Goal: Navigation & Orientation: Understand site structure

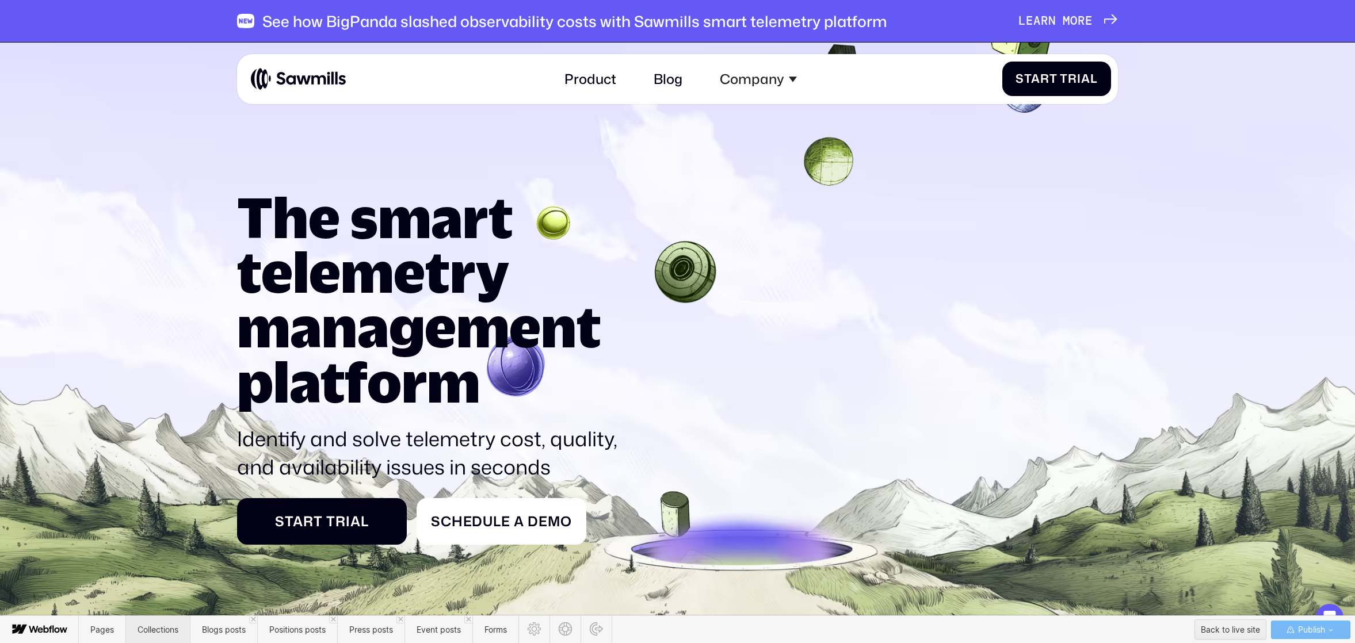
click at [161, 625] on span "Collections" at bounding box center [158, 630] width 41 height 10
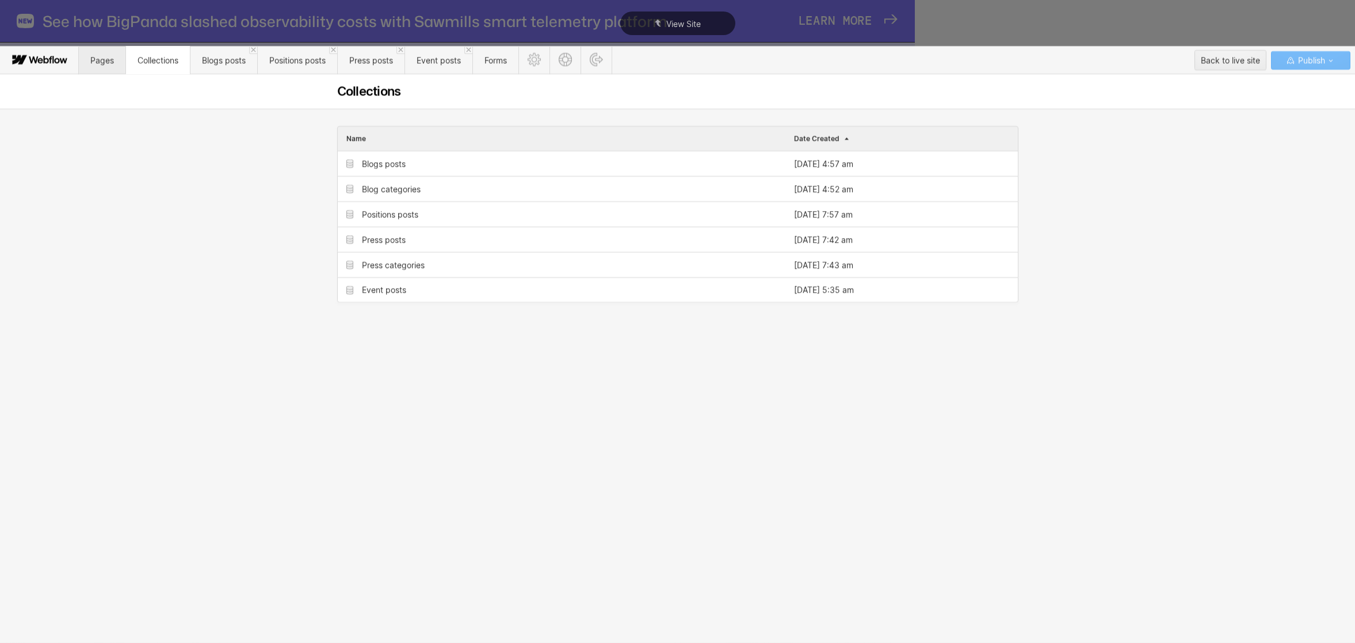
click at [108, 67] on span "Pages" at bounding box center [102, 60] width 47 height 28
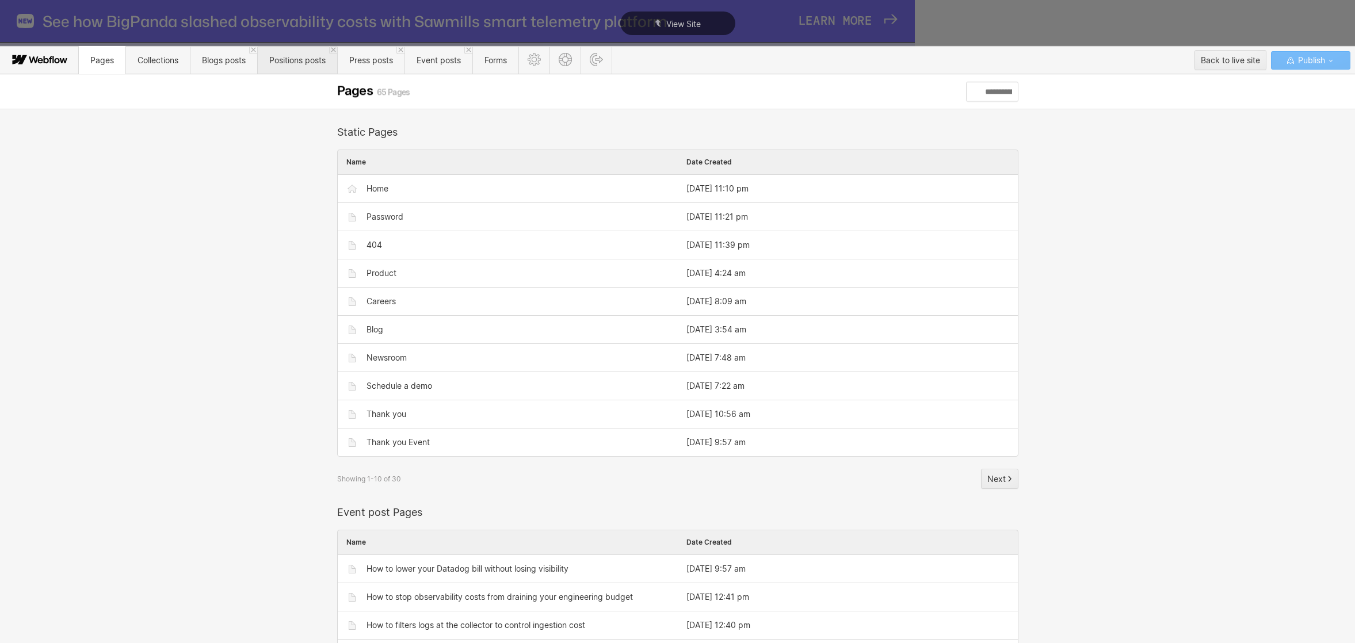
click at [283, 66] on span "Positions posts" at bounding box center [297, 60] width 80 height 28
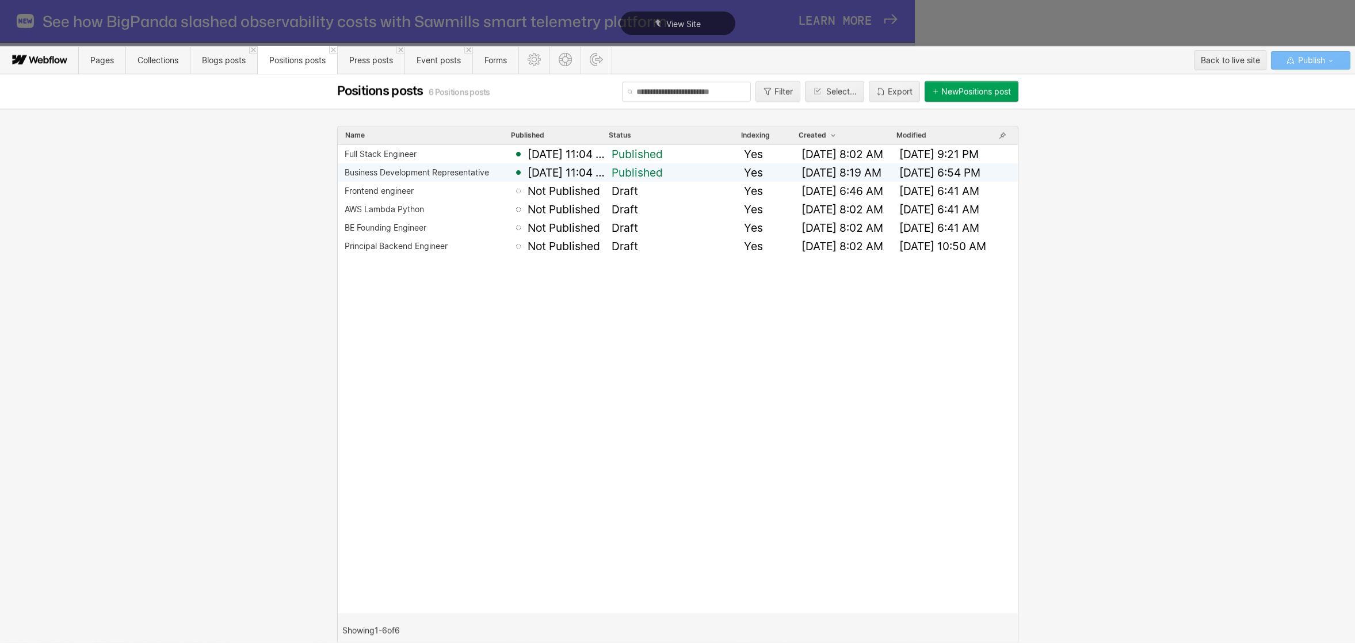
click at [639, 174] on span "Published" at bounding box center [637, 173] width 51 height 16
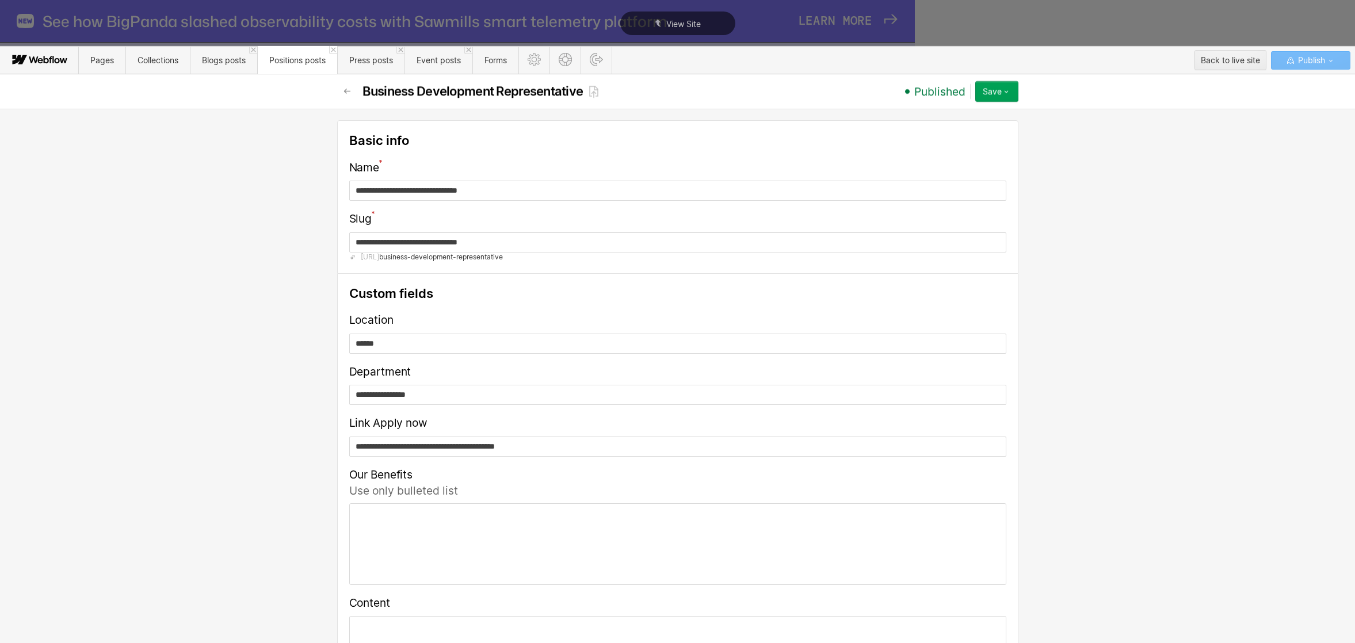
click at [639, 174] on div "Name" at bounding box center [677, 168] width 657 height 18
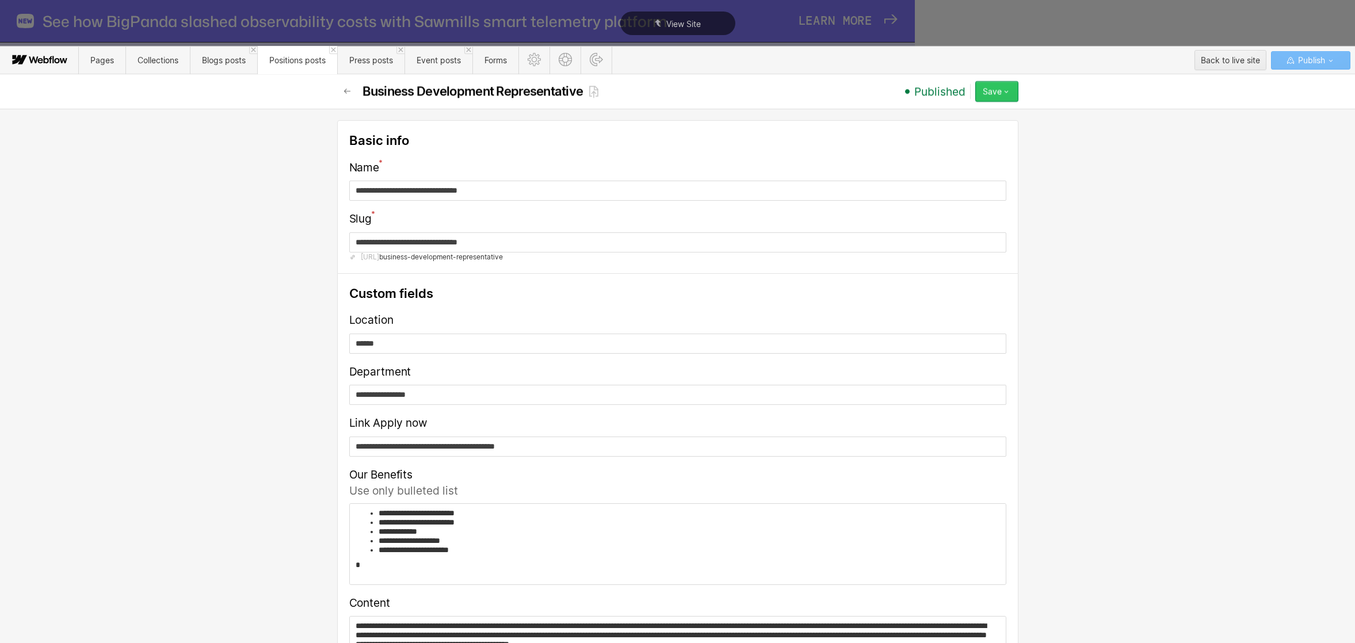
click at [985, 94] on div "Save" at bounding box center [992, 91] width 19 height 9
click at [979, 160] on div "Unpublish" at bounding box center [961, 162] width 114 height 16
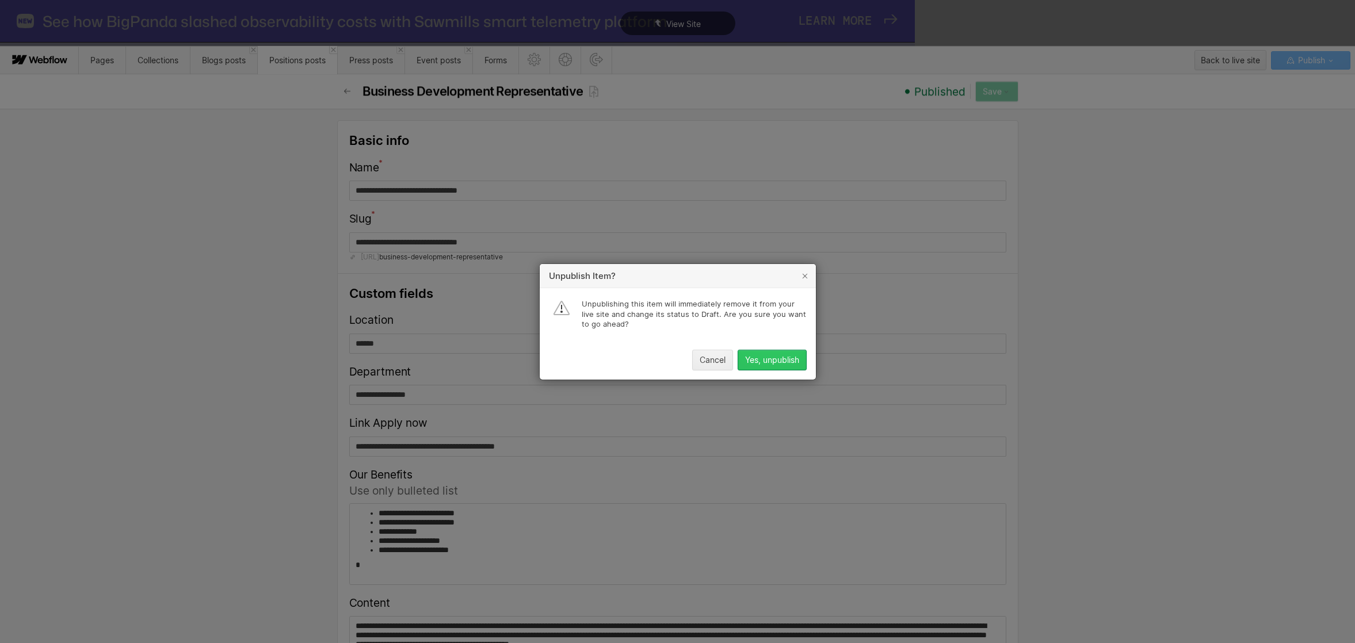
click at [802, 356] on button "Yes, unpublish" at bounding box center [772, 359] width 69 height 21
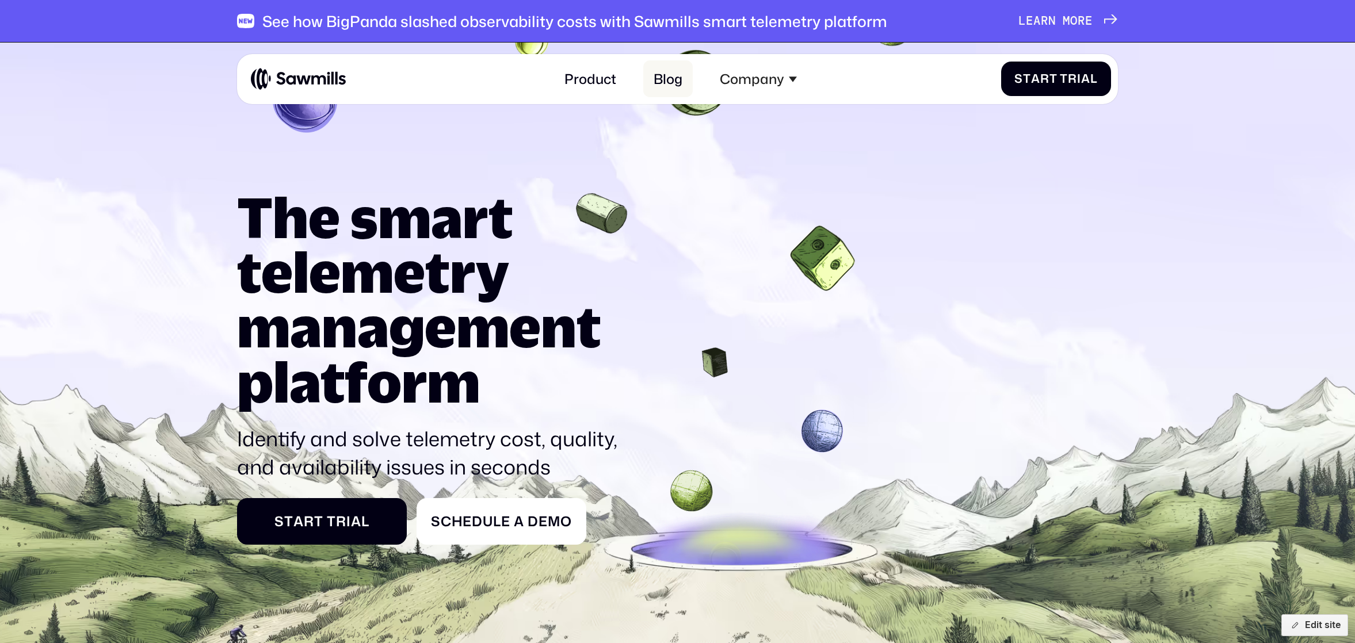
click at [688, 83] on link "Blog" at bounding box center [667, 78] width 49 height 37
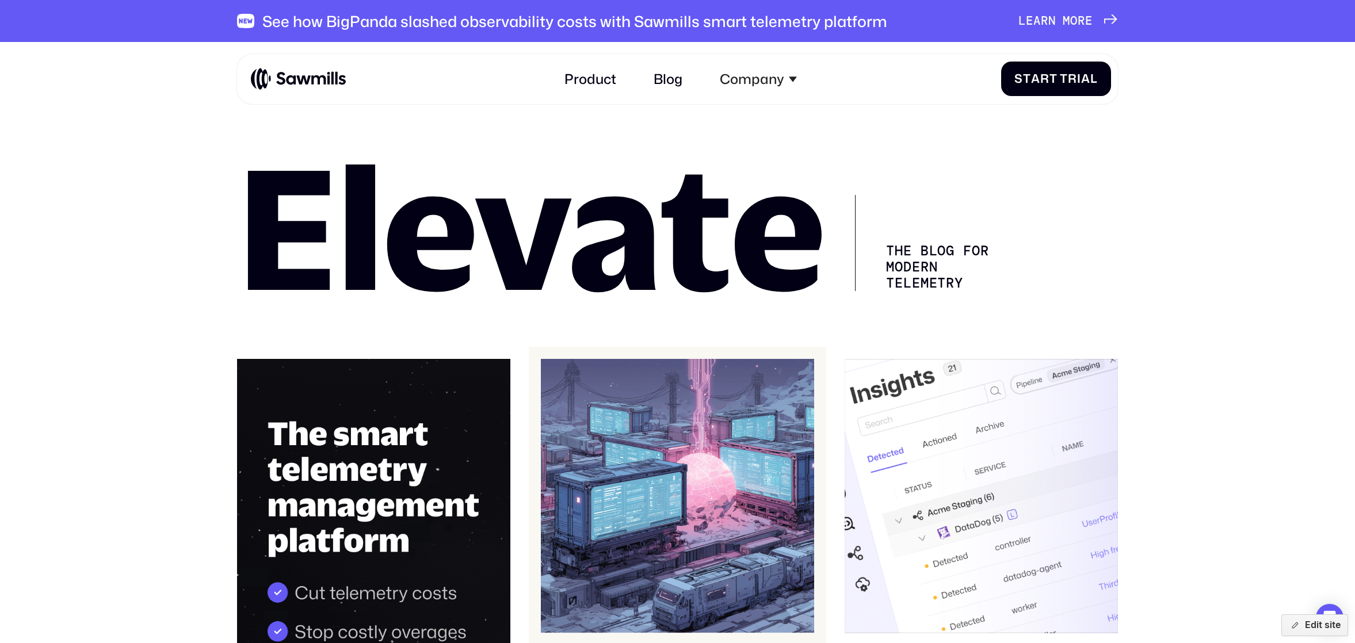
click at [674, 414] on img at bounding box center [677, 496] width 273 height 274
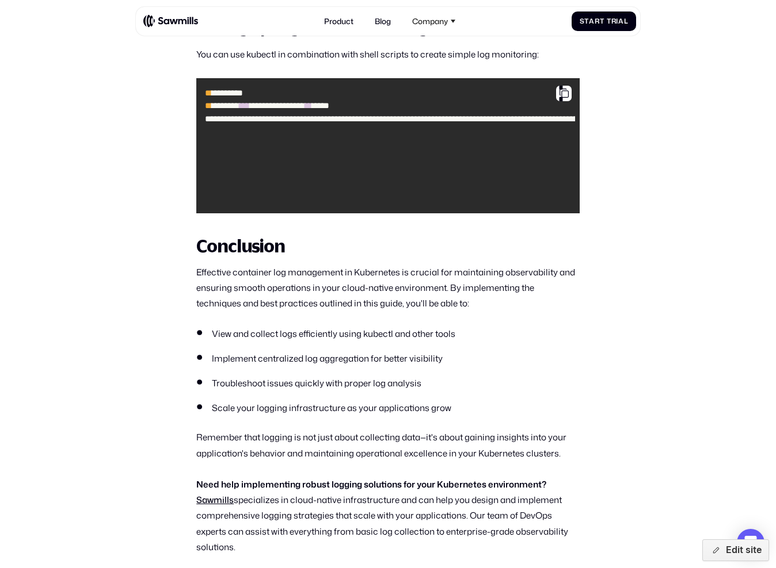
scroll to position [5927, 0]
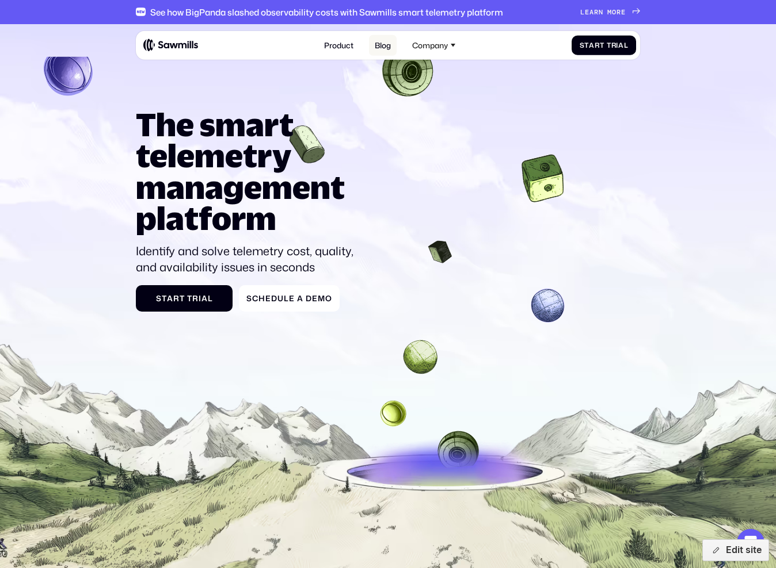
click at [389, 44] on link "Blog" at bounding box center [383, 45] width 28 height 21
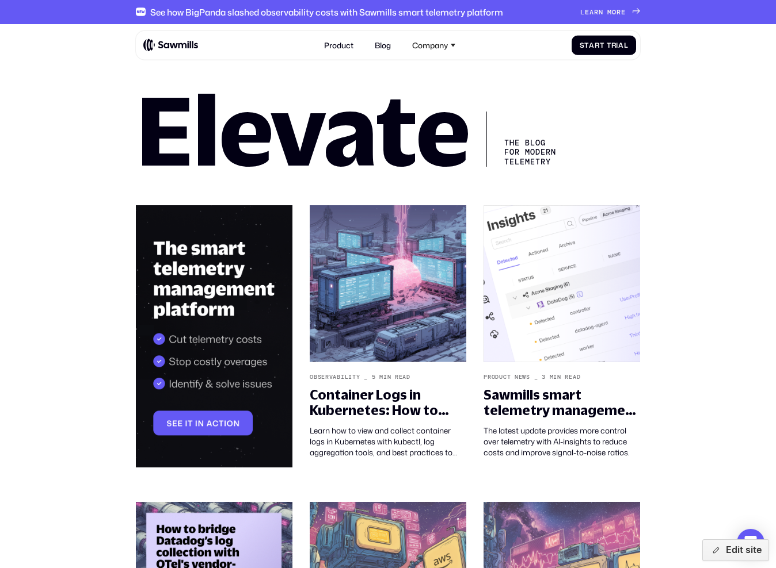
click at [594, 7] on div "See how BigPanda slashed observability costs with Sawmills smart telemetry plat…" at bounding box center [388, 12] width 504 height 24
click at [604, 7] on div "See how BigPanda slashed observability costs with Sawmills smart telemetry plat…" at bounding box center [388, 12] width 504 height 24
click at [601, 12] on span "n" at bounding box center [600, 12] width 5 height 8
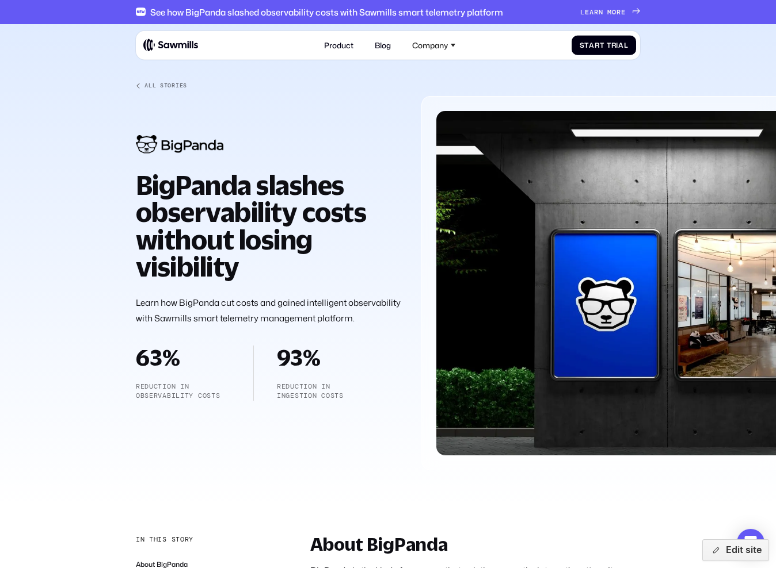
click at [273, 200] on h1 "BigPanda slashes observability costs without losing visibility" at bounding box center [270, 225] width 268 height 109
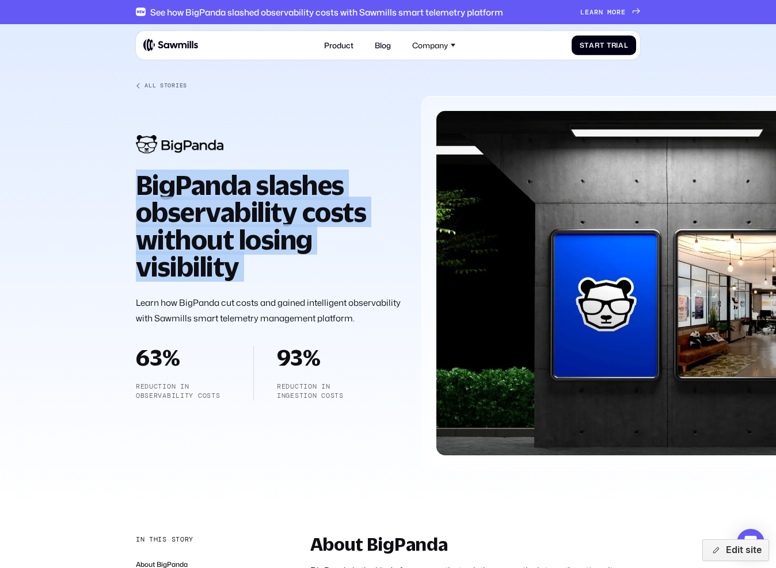
click at [273, 200] on h1 "BigPanda slashes observability costs without losing visibility" at bounding box center [270, 225] width 268 height 109
copy h1 "BigPanda slashes observability costs without losing visibility"
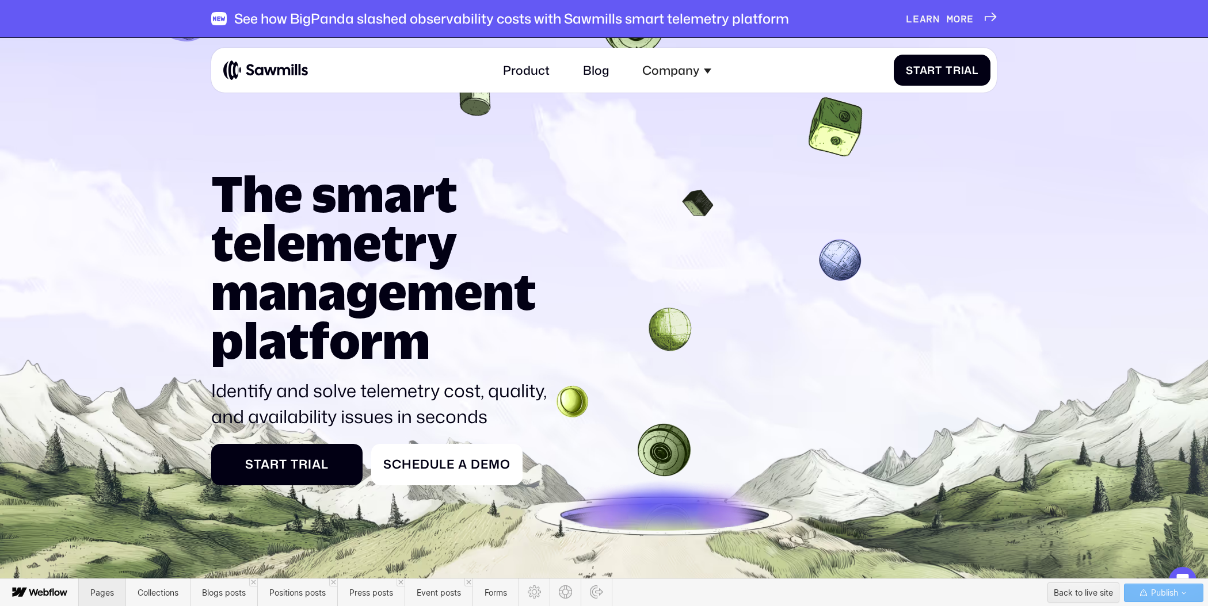
click at [106, 573] on span "Pages" at bounding box center [102, 593] width 47 height 28
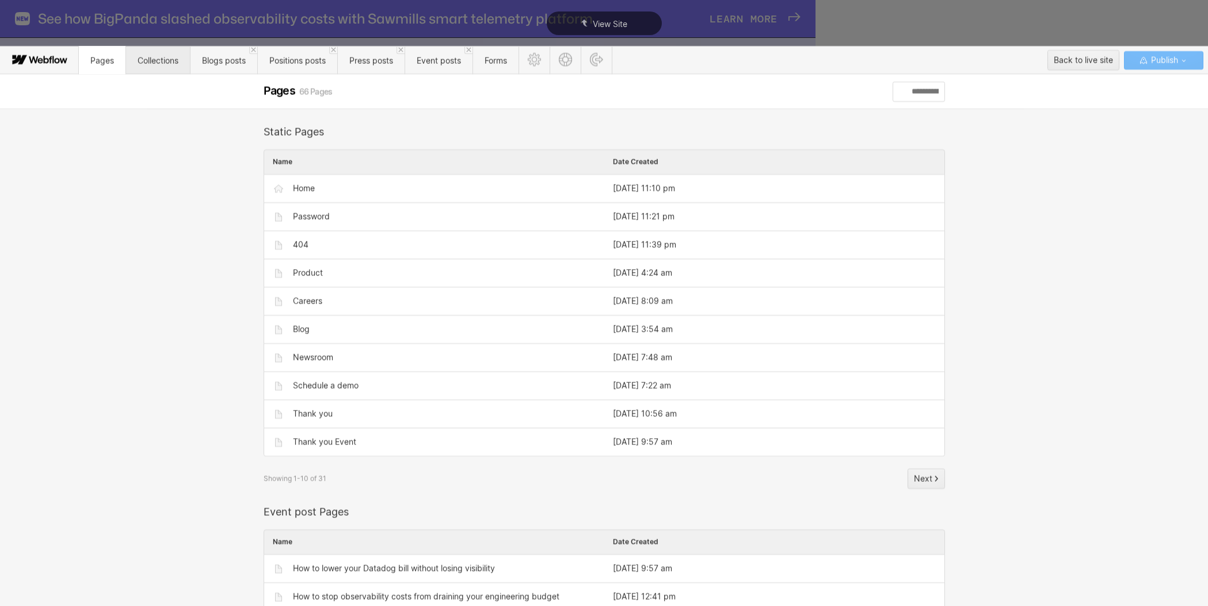
click at [148, 51] on span "Collections" at bounding box center [157, 60] width 64 height 28
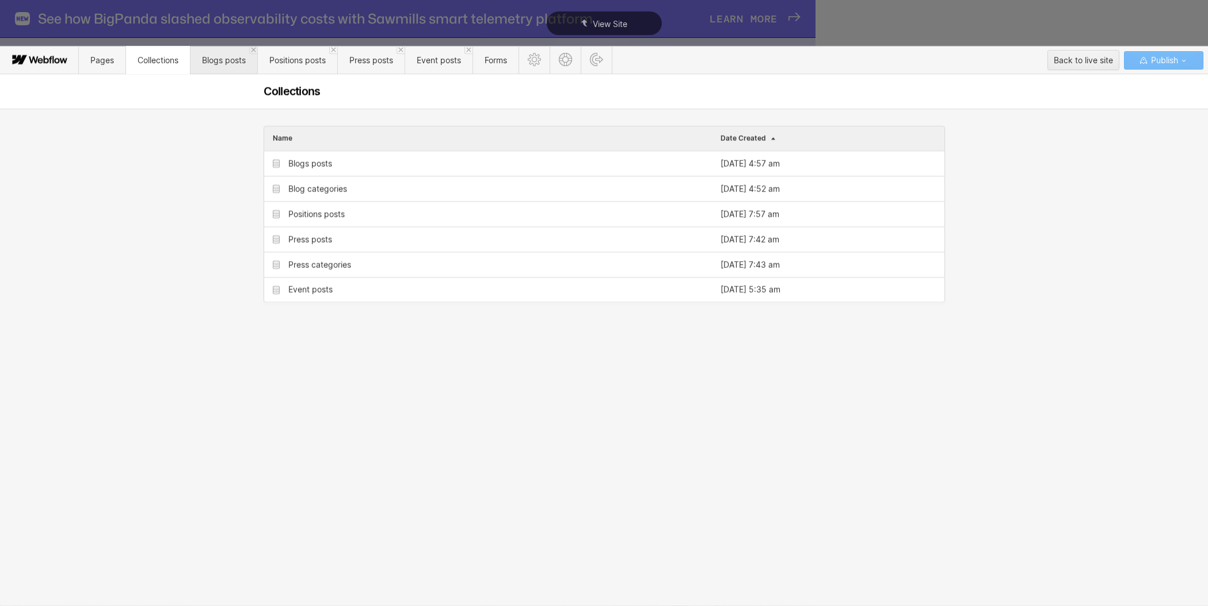
click at [227, 62] on span "Blogs posts" at bounding box center [224, 60] width 44 height 10
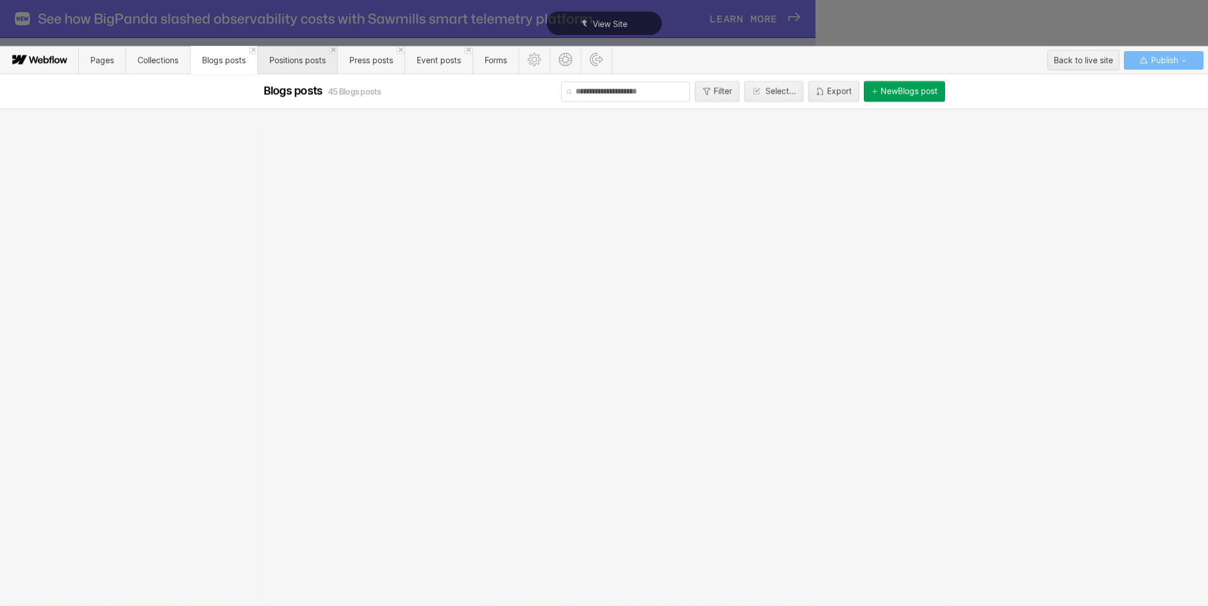
click at [289, 63] on span "Positions posts" at bounding box center [297, 60] width 56 height 10
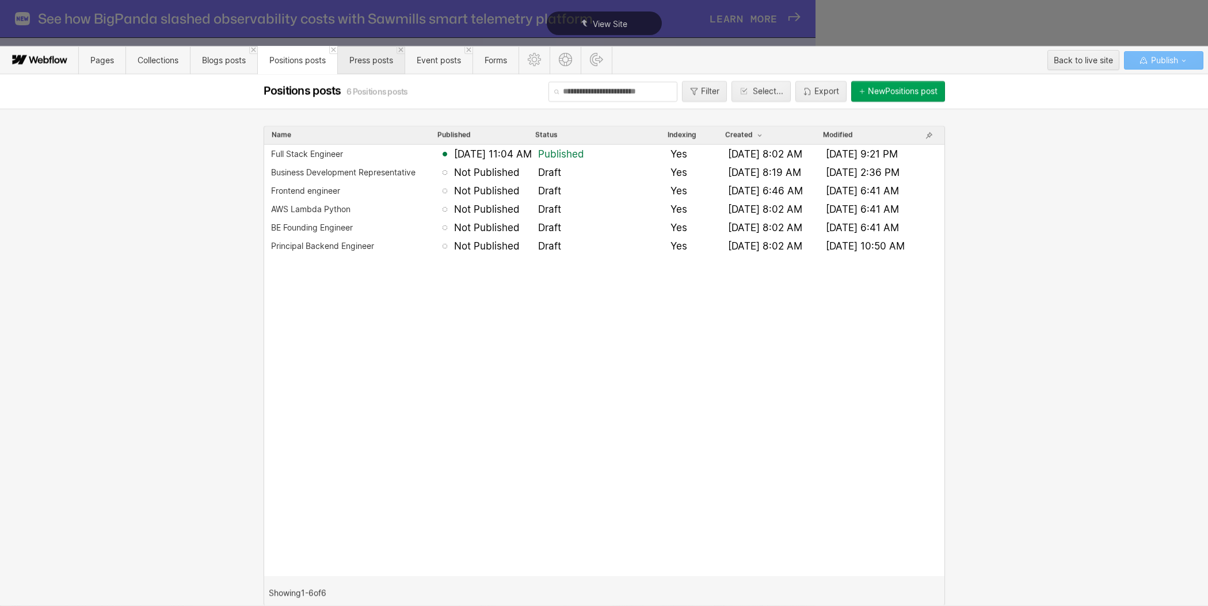
click at [361, 61] on span "Press posts" at bounding box center [371, 60] width 44 height 10
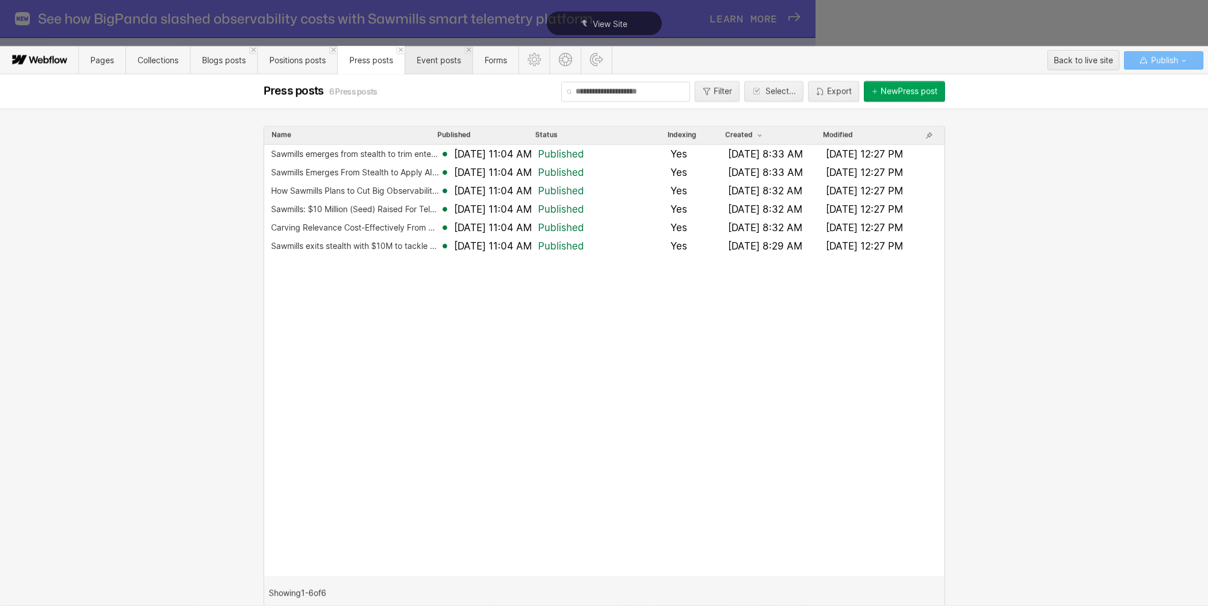
click at [446, 62] on span "Event posts" at bounding box center [439, 60] width 44 height 10
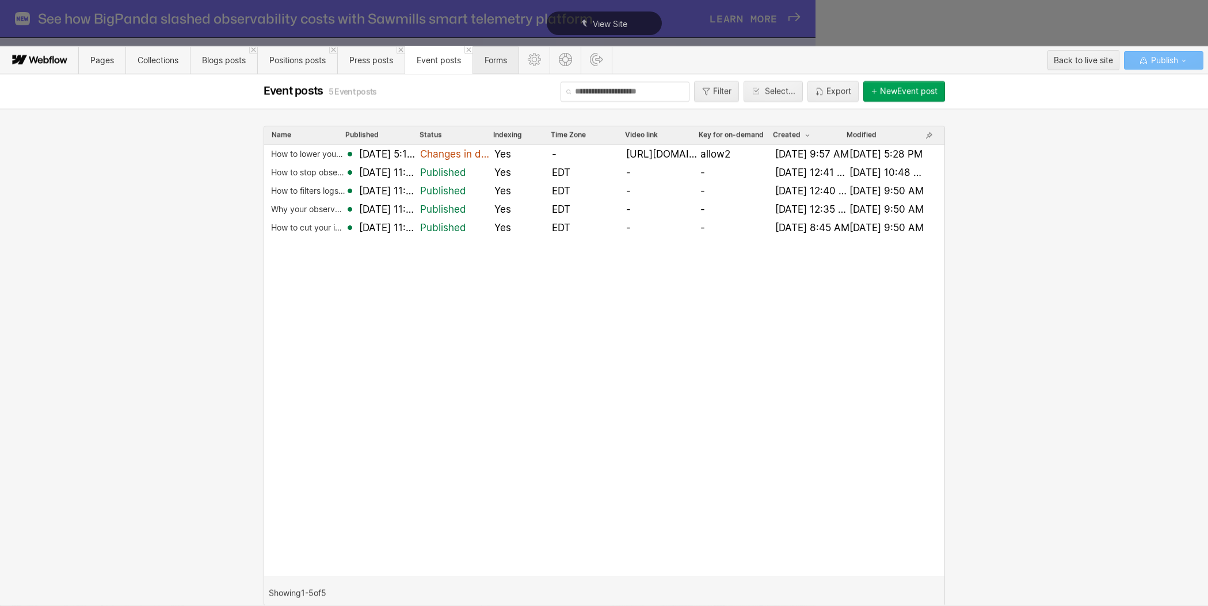
click at [498, 63] on span "Forms" at bounding box center [495, 60] width 22 height 10
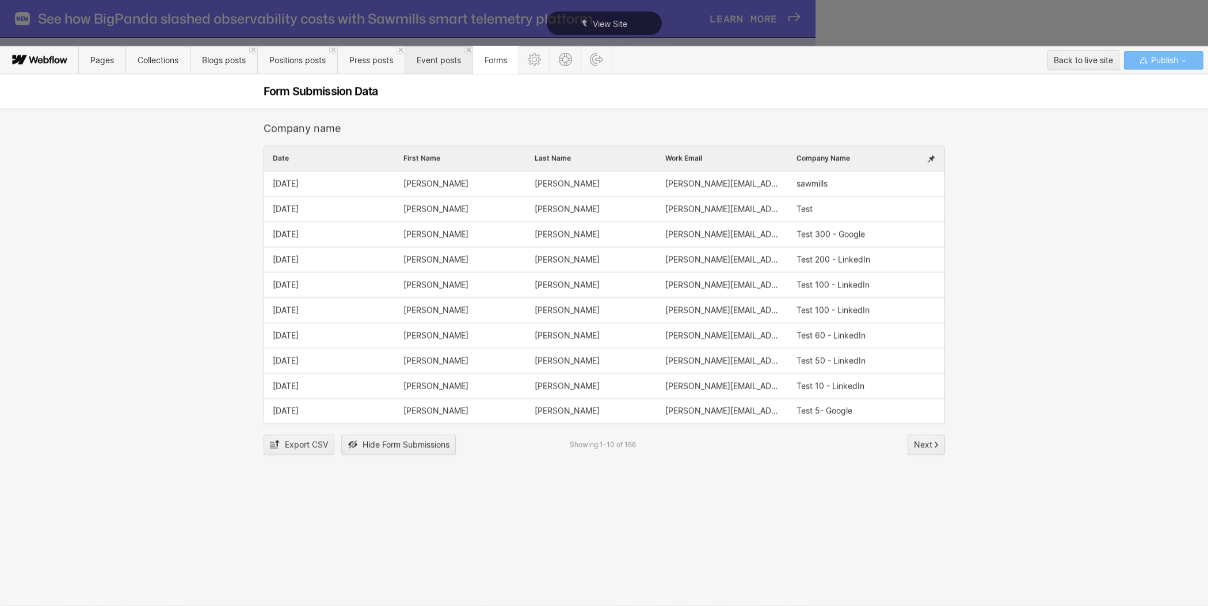
click at [434, 62] on span "Event posts" at bounding box center [439, 60] width 44 height 10
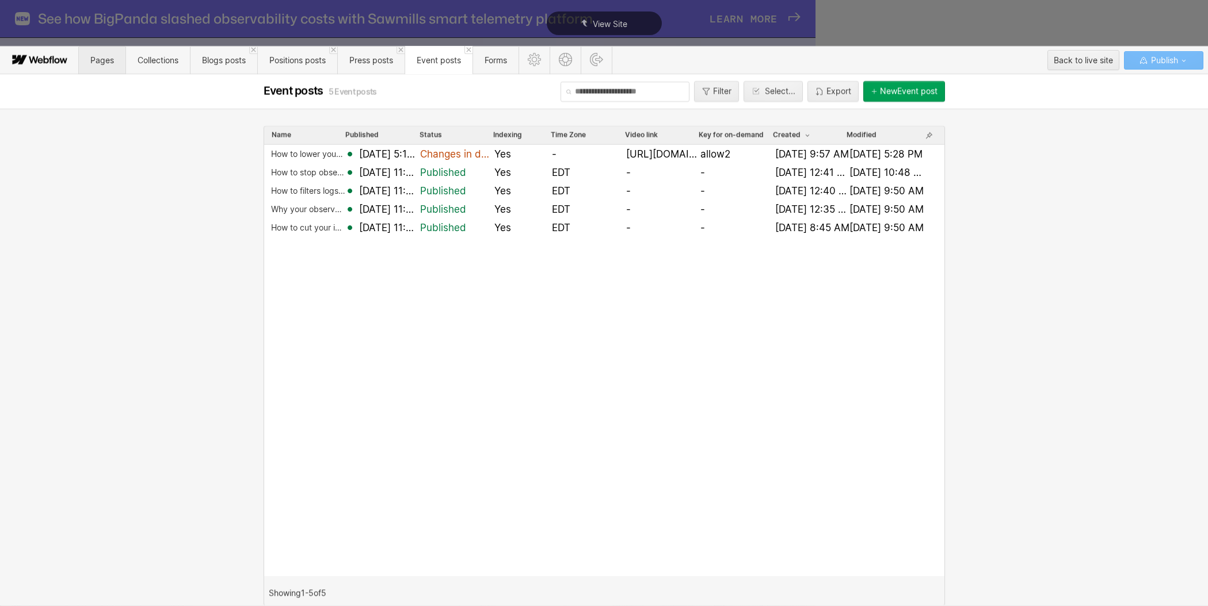
click at [109, 57] on span "Pages" at bounding box center [102, 60] width 24 height 10
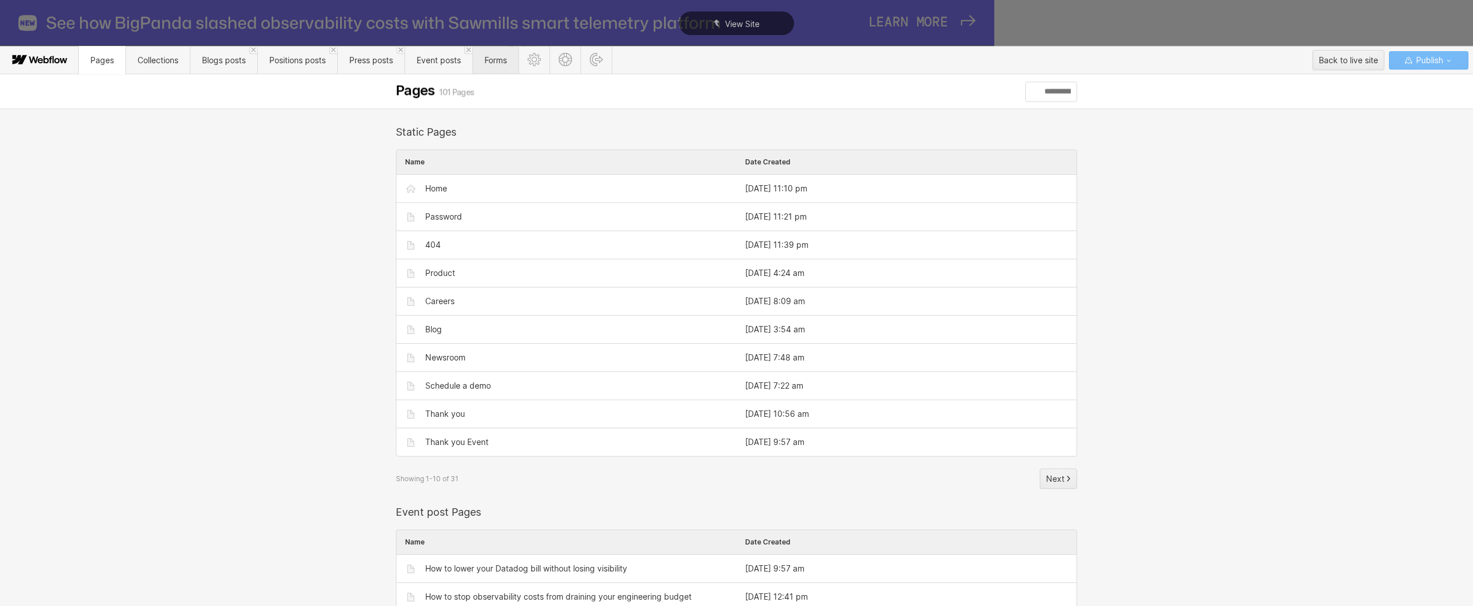
click at [498, 60] on span "Forms" at bounding box center [495, 60] width 22 height 10
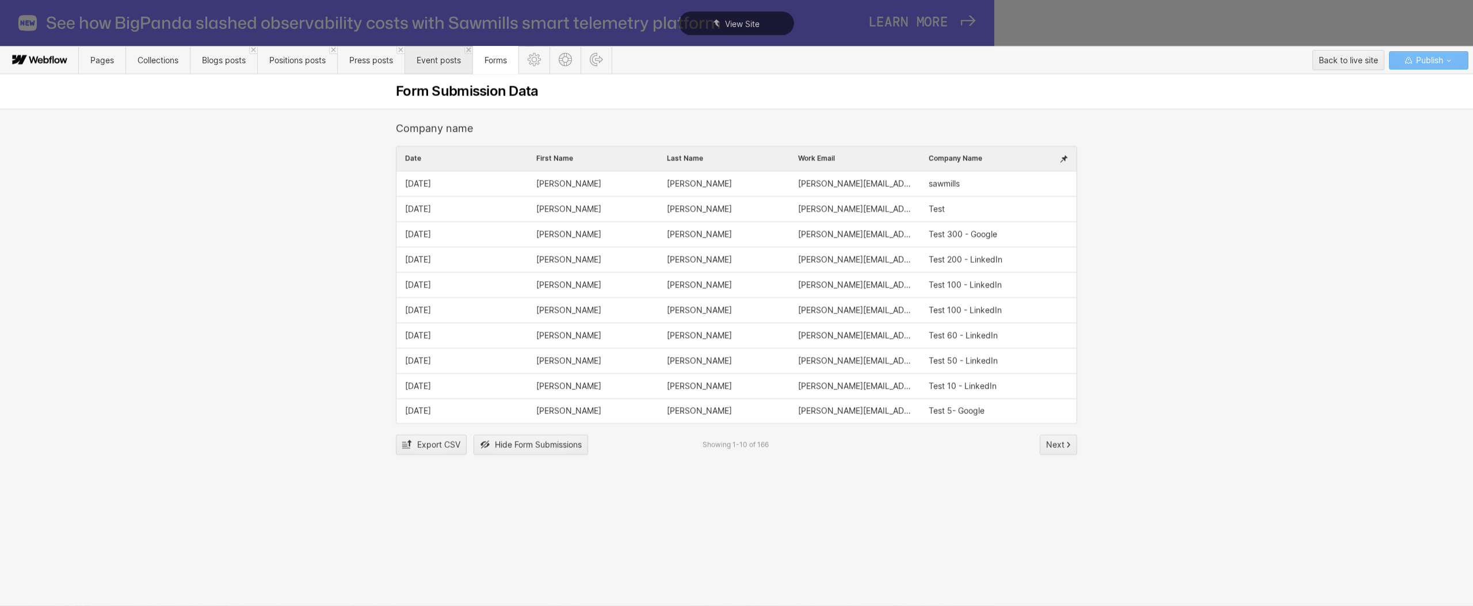
click at [425, 59] on span "Event posts" at bounding box center [439, 60] width 44 height 10
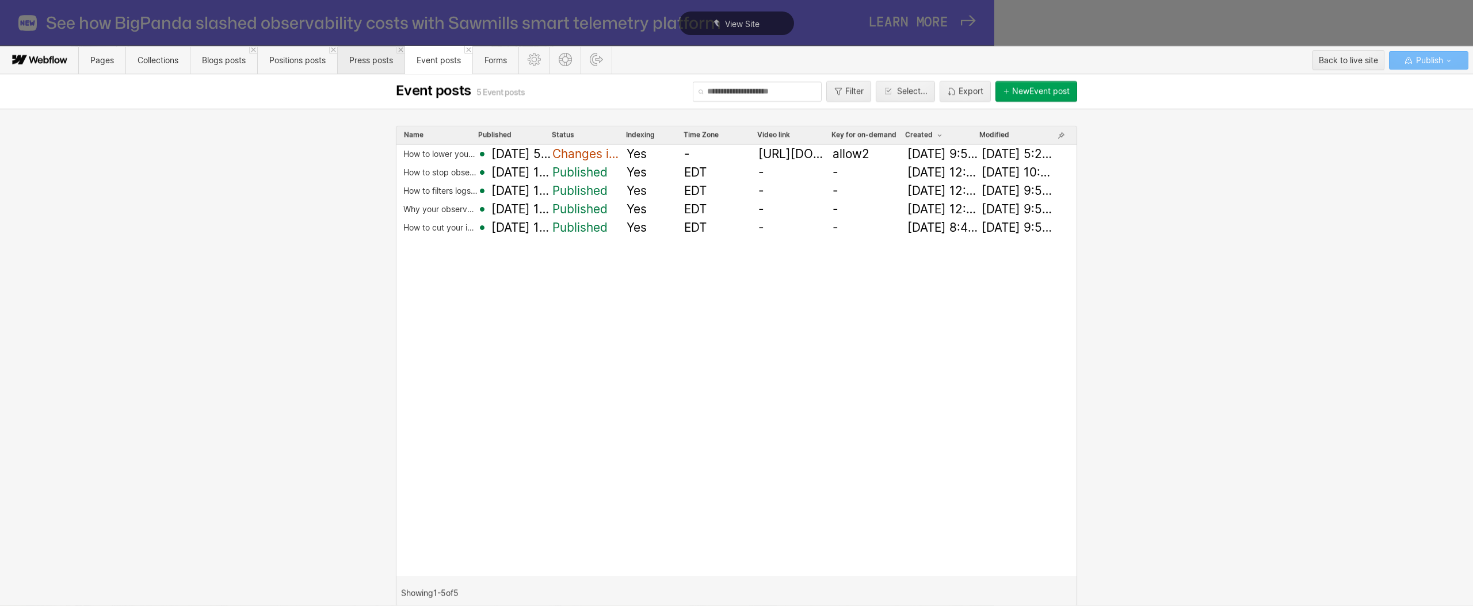
click at [371, 59] on span "Press posts" at bounding box center [371, 60] width 44 height 10
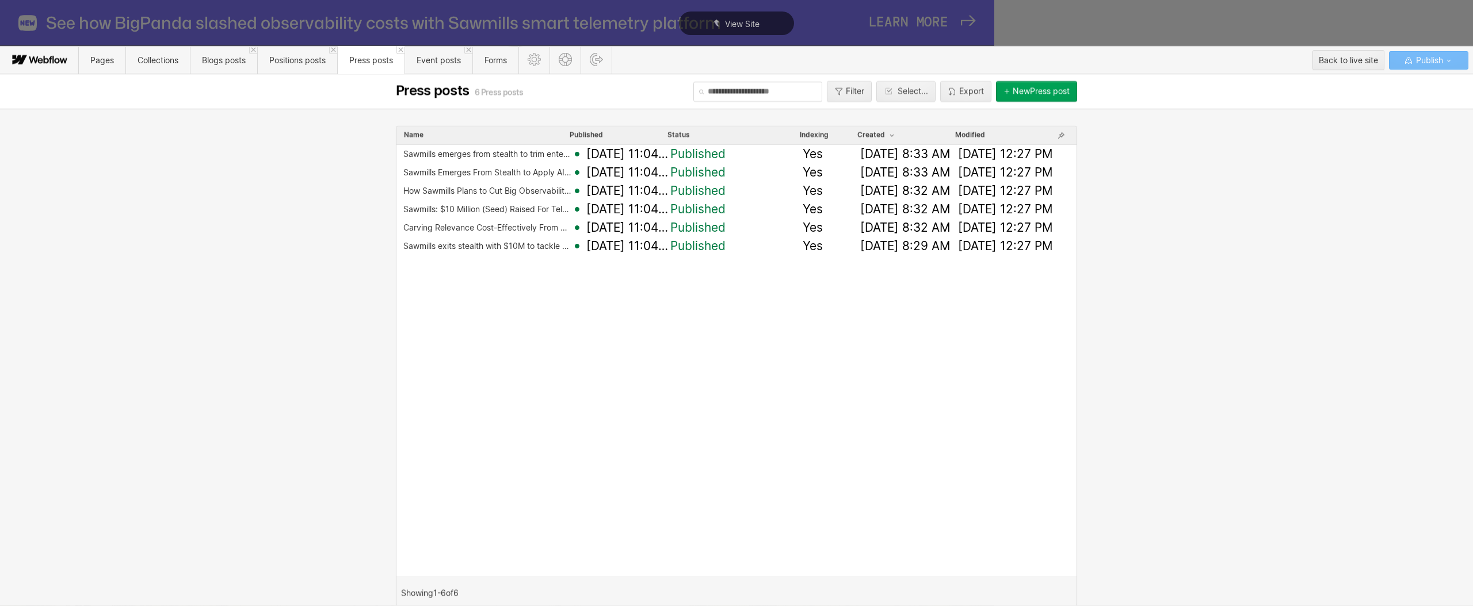
click at [405, 58] on span "Press posts" at bounding box center [370, 60] width 67 height 28
click at [434, 60] on span "Event posts" at bounding box center [439, 60] width 44 height 10
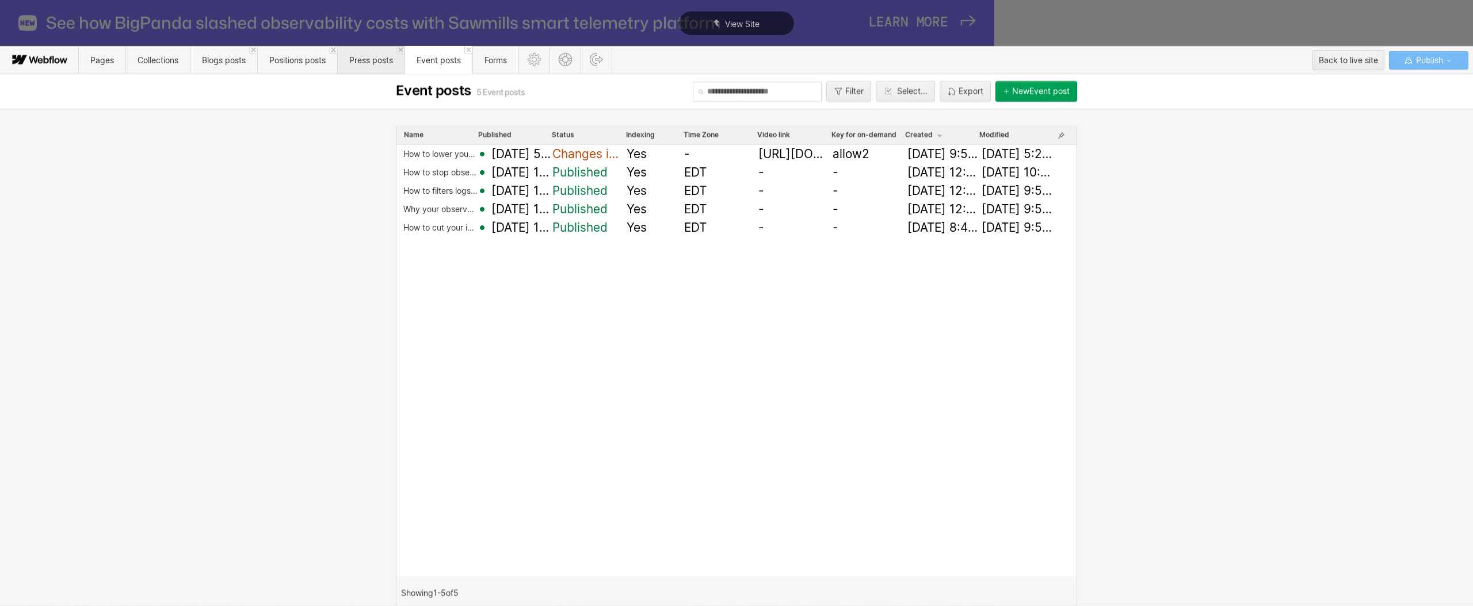
click at [371, 59] on span "Press posts" at bounding box center [371, 60] width 44 height 10
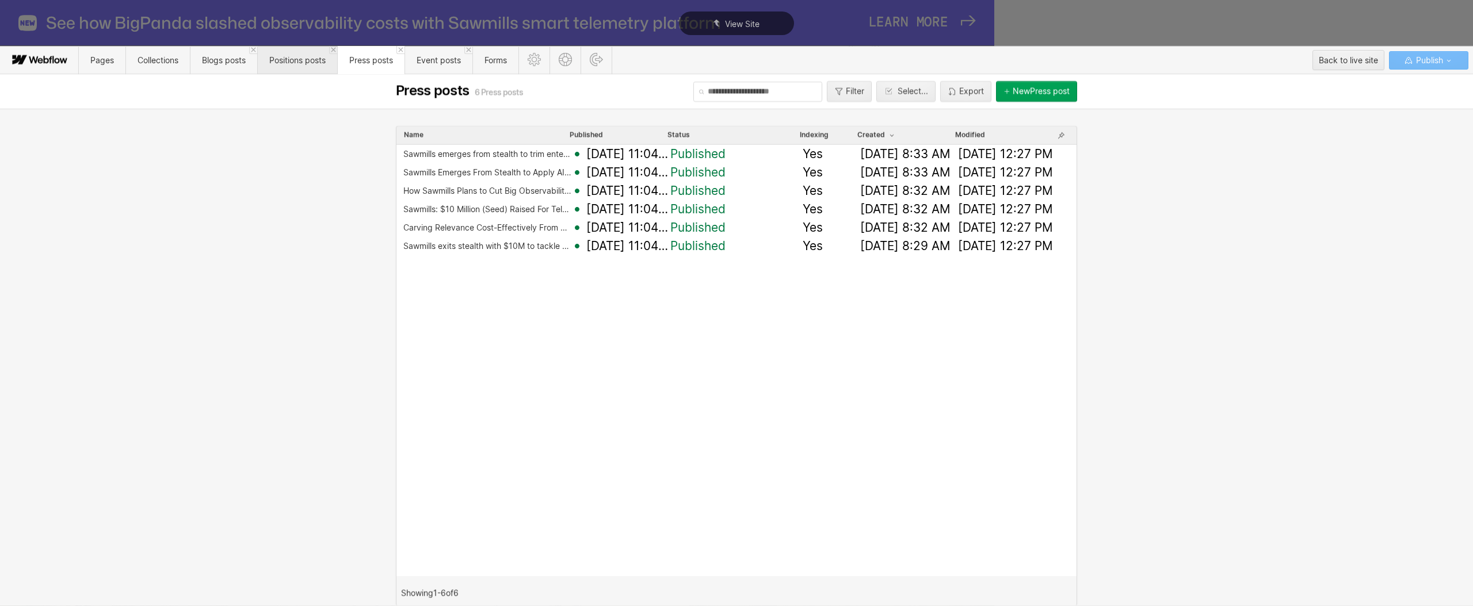
click at [281, 57] on span "Positions posts" at bounding box center [297, 60] width 56 height 10
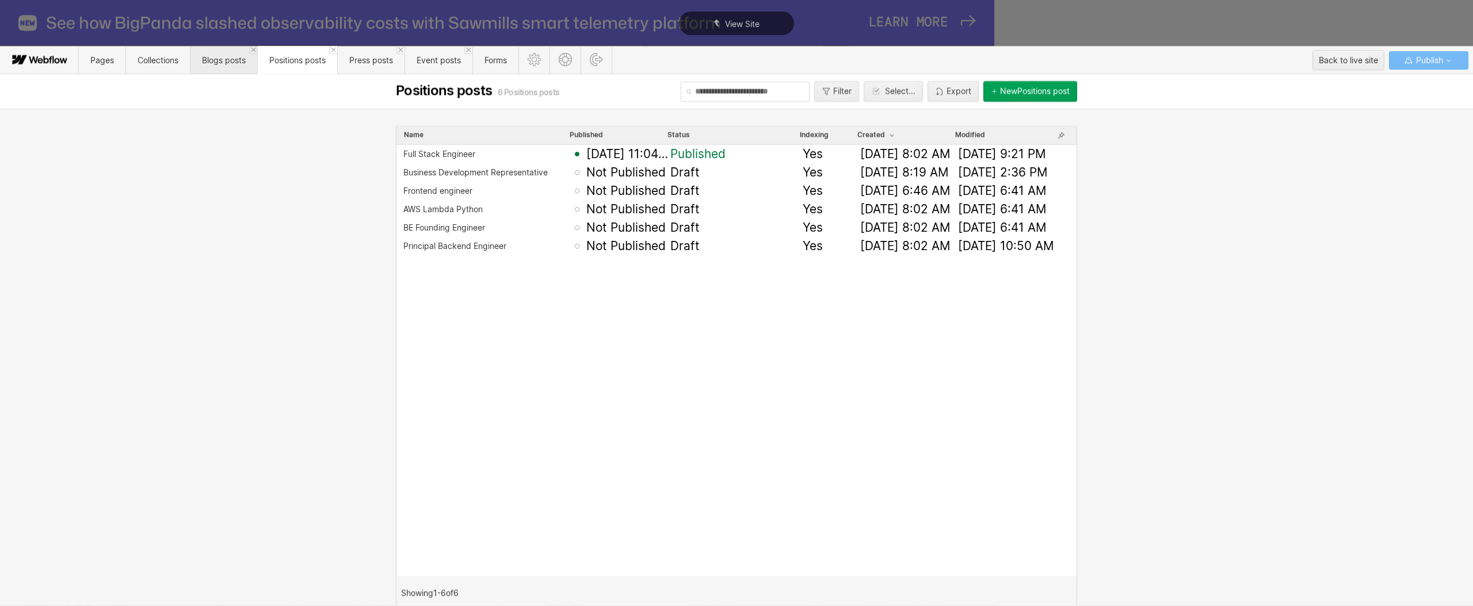
click at [211, 56] on span "Blogs posts" at bounding box center [224, 60] width 44 height 10
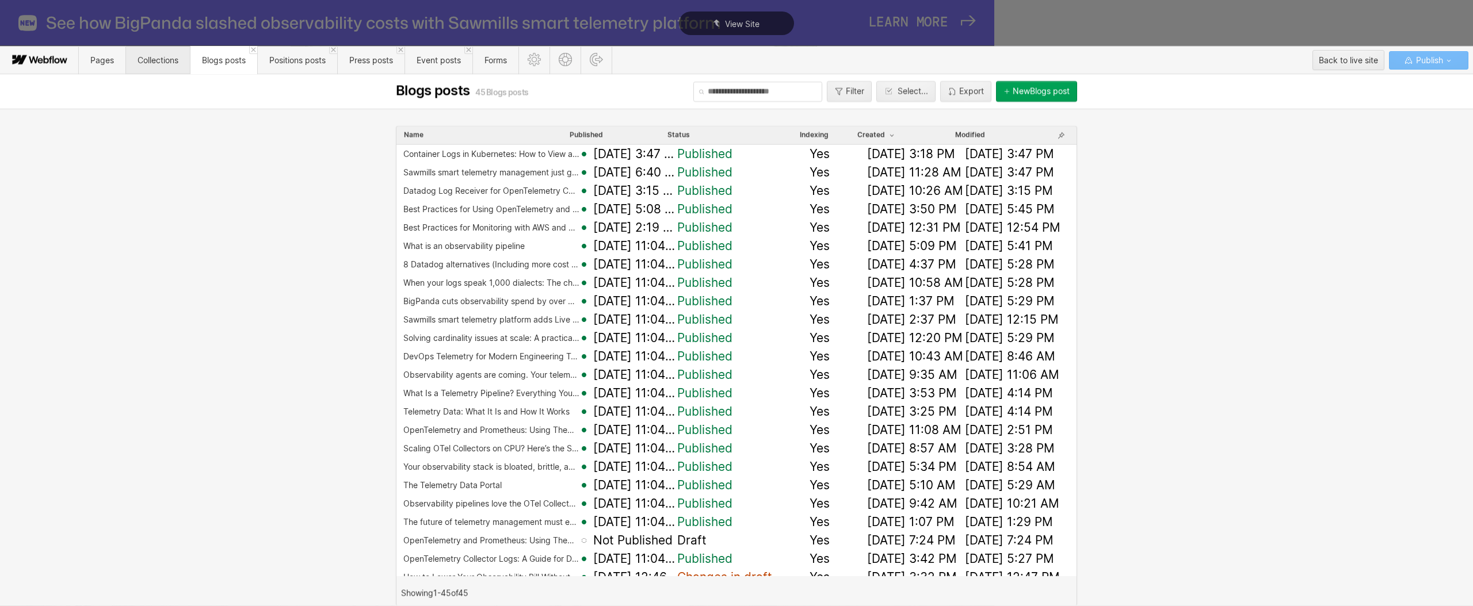
click at [152, 55] on span "Collections" at bounding box center [158, 60] width 41 height 10
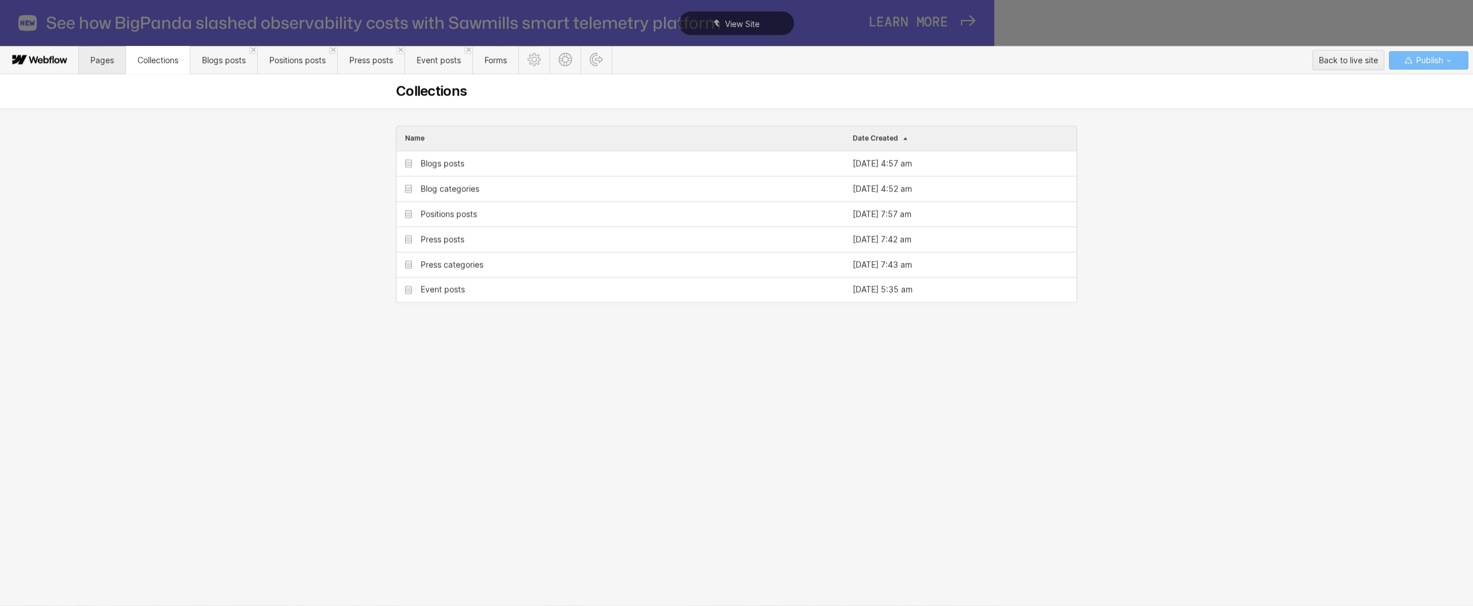
click at [96, 54] on span "Pages" at bounding box center [102, 60] width 47 height 28
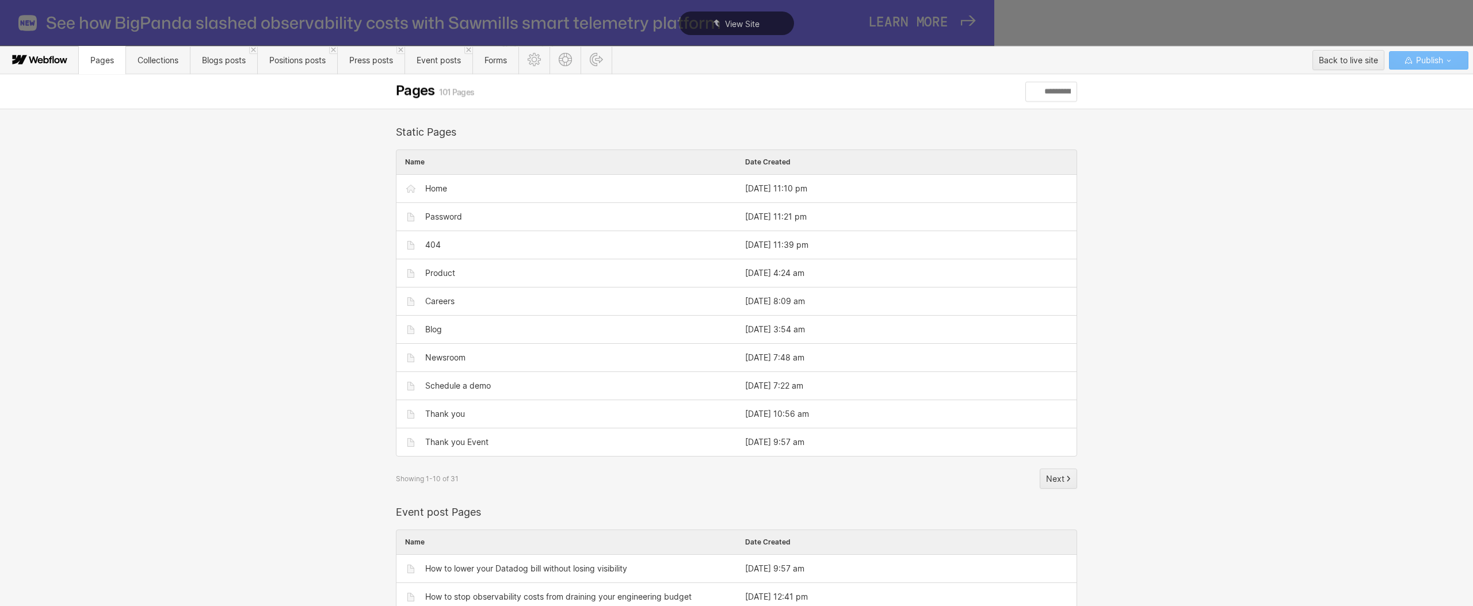
click at [59, 54] on icon at bounding box center [40, 60] width 62 height 23
click at [54, 59] on icon at bounding box center [54, 59] width 1 height 7
click at [155, 62] on span "Collections" at bounding box center [158, 60] width 41 height 10
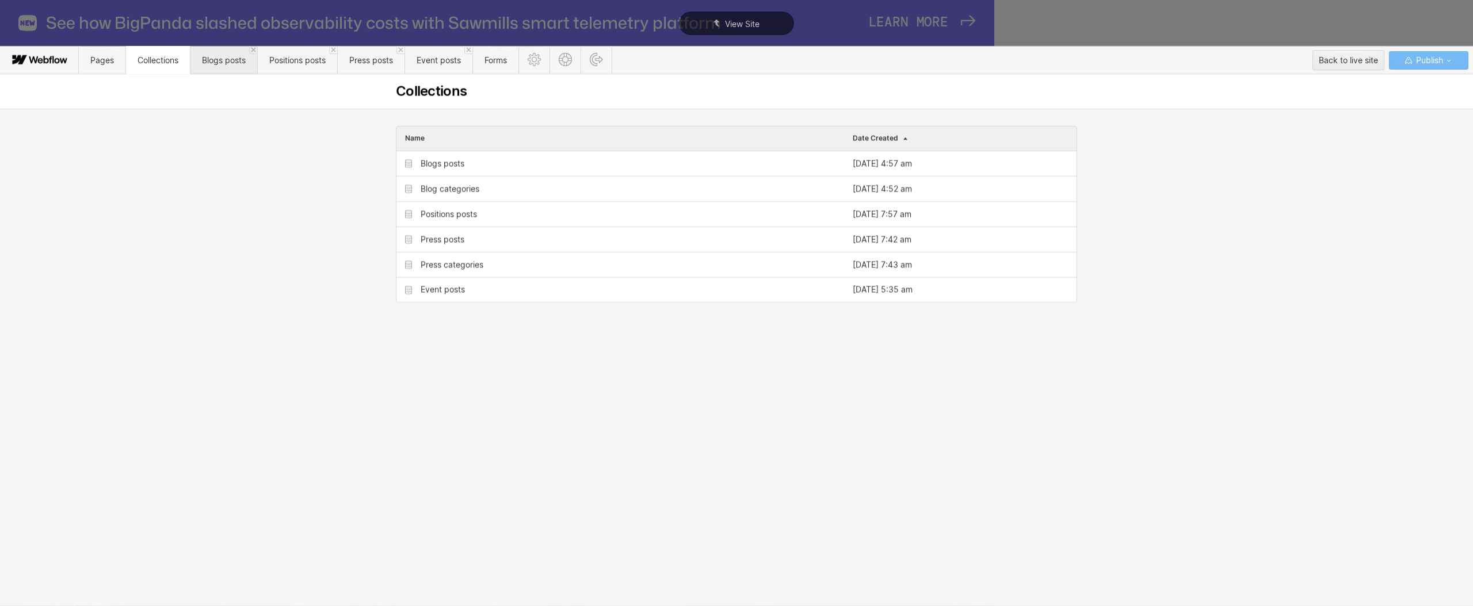
click at [220, 60] on span "Blogs posts" at bounding box center [224, 60] width 44 height 10
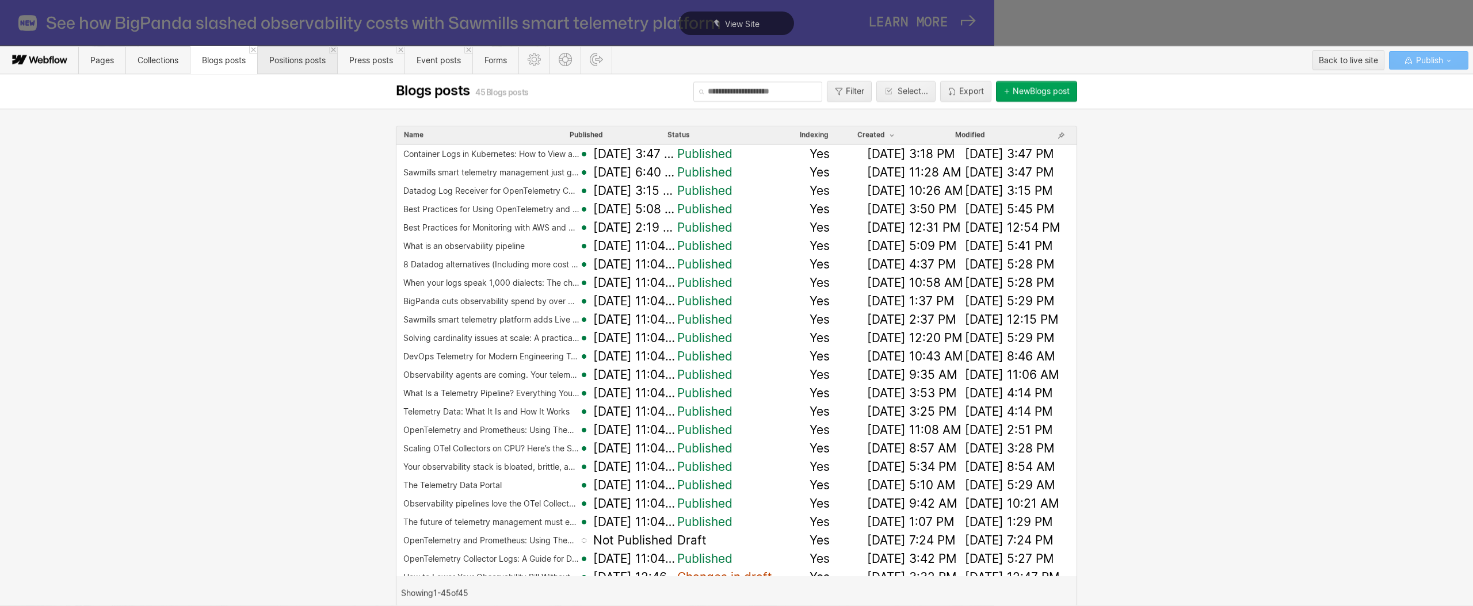
click at [302, 61] on span "Positions posts" at bounding box center [297, 60] width 56 height 10
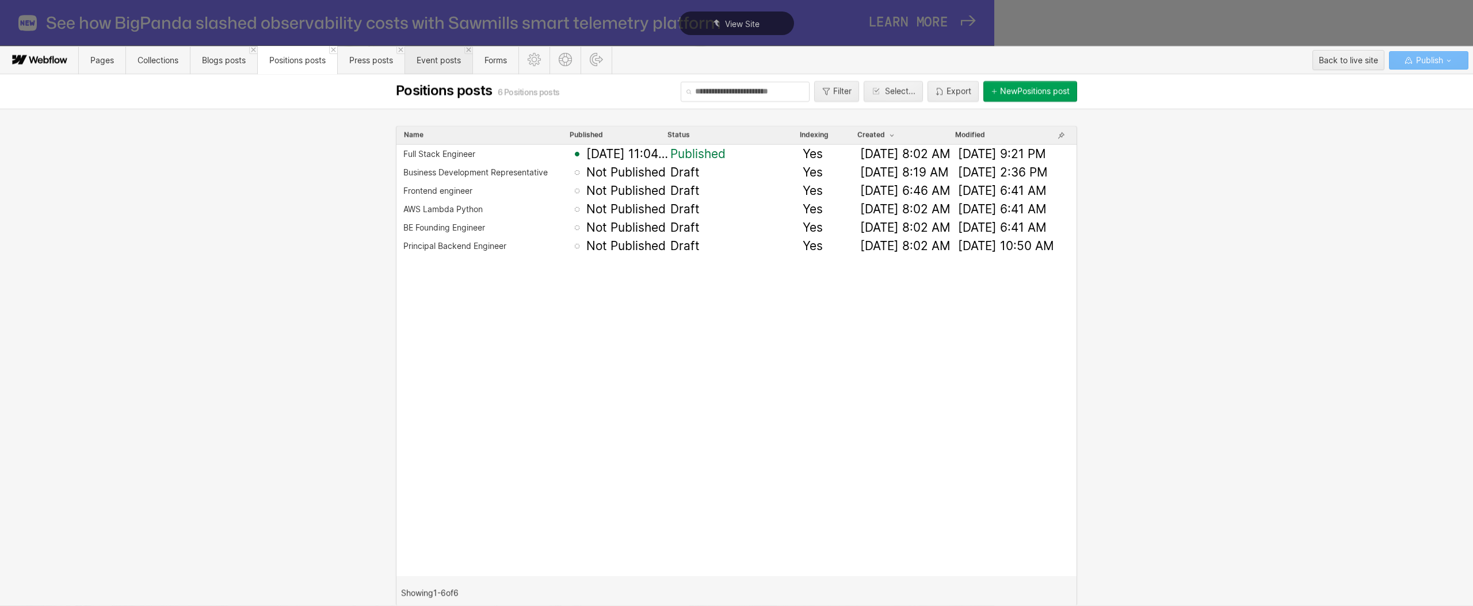
click at [442, 62] on span "Event posts" at bounding box center [439, 60] width 44 height 10
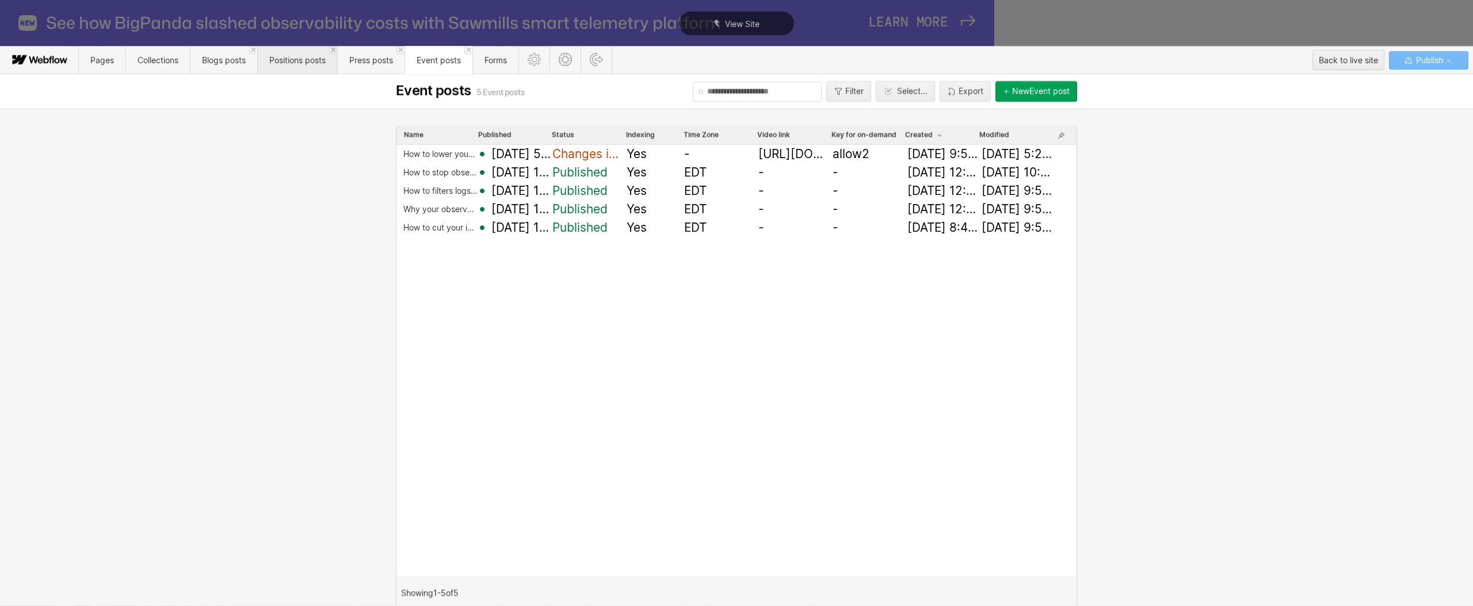
click at [314, 59] on span "Positions posts" at bounding box center [297, 60] width 56 height 10
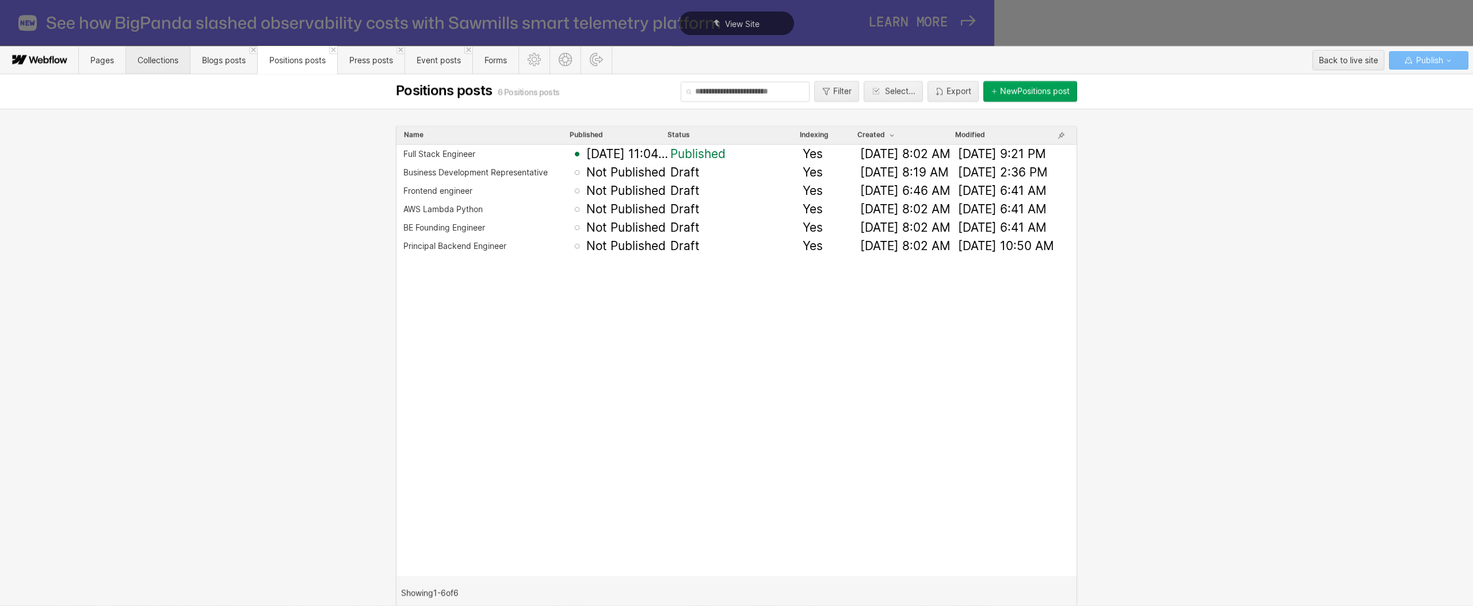
click at [151, 60] on span "Collections" at bounding box center [158, 60] width 41 height 10
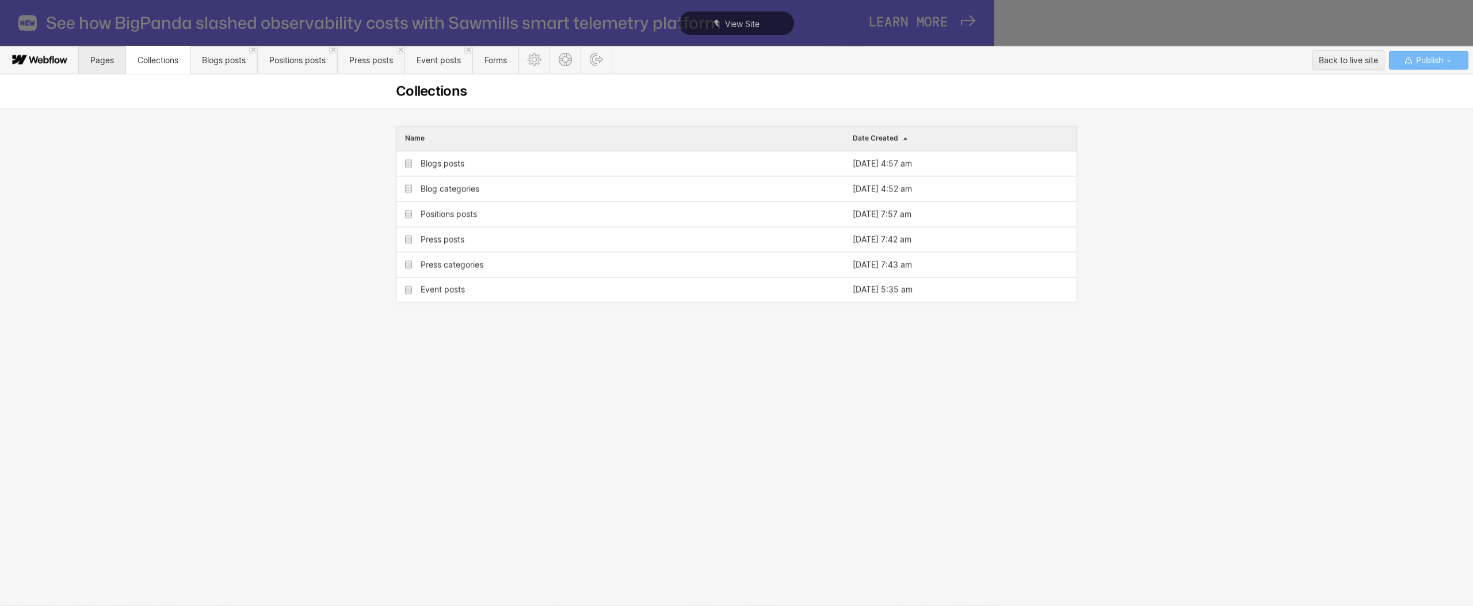
click at [117, 60] on span "Pages" at bounding box center [102, 60] width 47 height 28
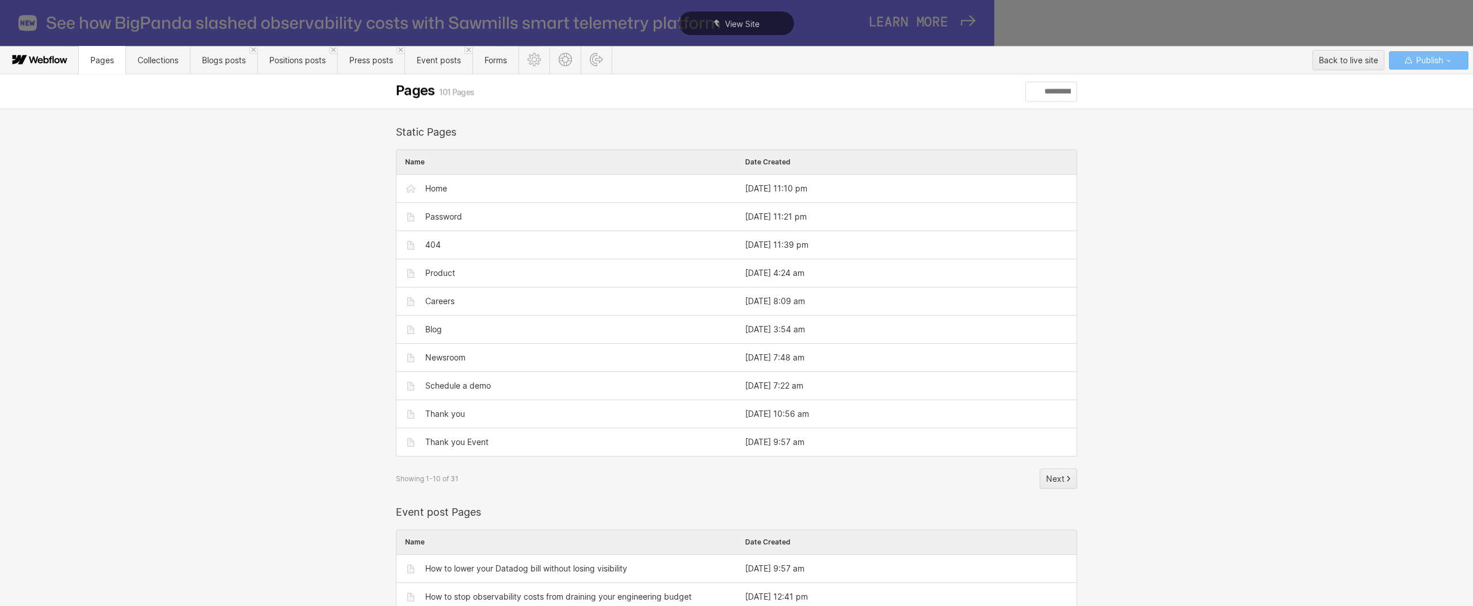
click at [52, 57] on icon at bounding box center [40, 60] width 62 height 23
click at [44, 24] on div "View Site" at bounding box center [736, 23] width 1473 height 47
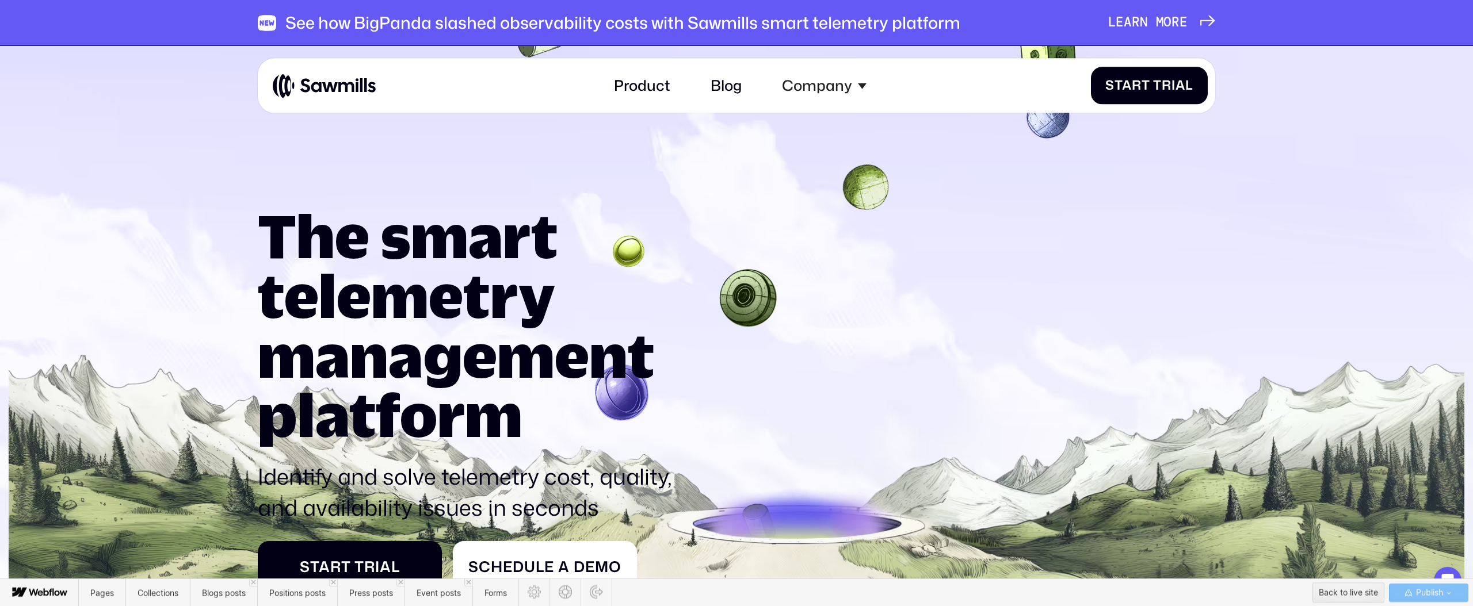
click at [893, 573] on icon "button" at bounding box center [1408, 593] width 9 height 9
